Goal: Transaction & Acquisition: Purchase product/service

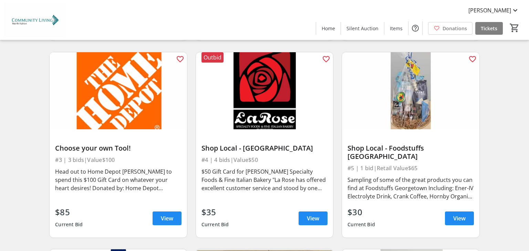
scroll to position [429, 0]
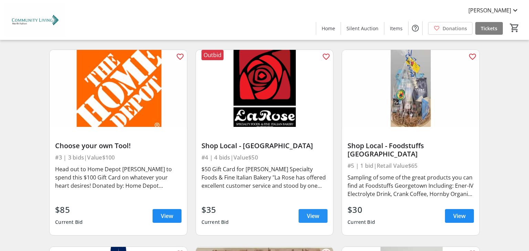
click at [310, 212] on span "View" at bounding box center [313, 216] width 12 height 8
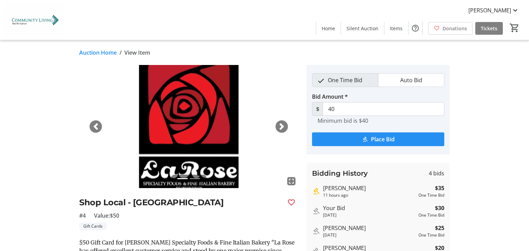
click at [388, 140] on span "Place Bid" at bounding box center [383, 139] width 24 height 8
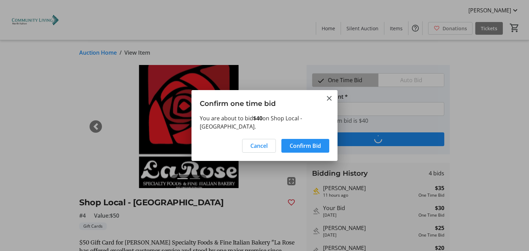
click at [305, 147] on span "Confirm Bid" at bounding box center [304, 146] width 31 height 8
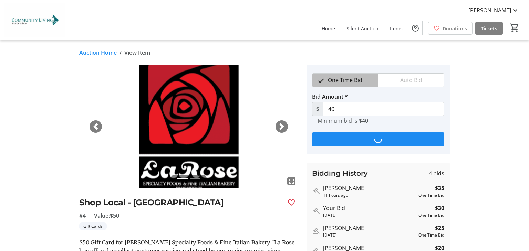
type input "45"
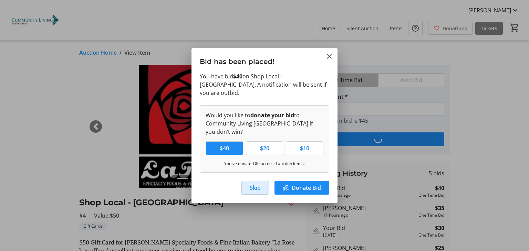
click at [255, 185] on span "Skip" at bounding box center [254, 188] width 11 height 8
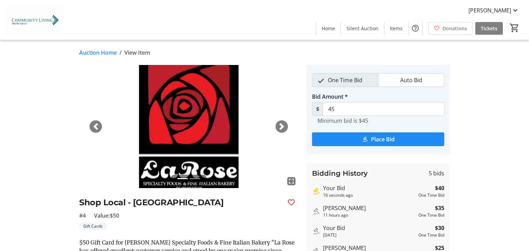
click at [86, 56] on link "Auction Home" at bounding box center [98, 53] width 38 height 8
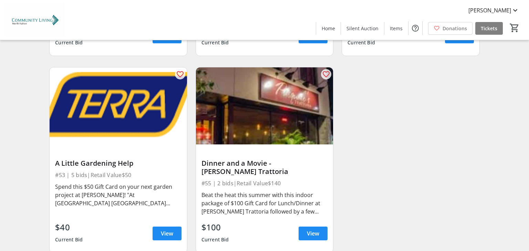
scroll to position [3491, 0]
